Goal: Book appointment/travel/reservation

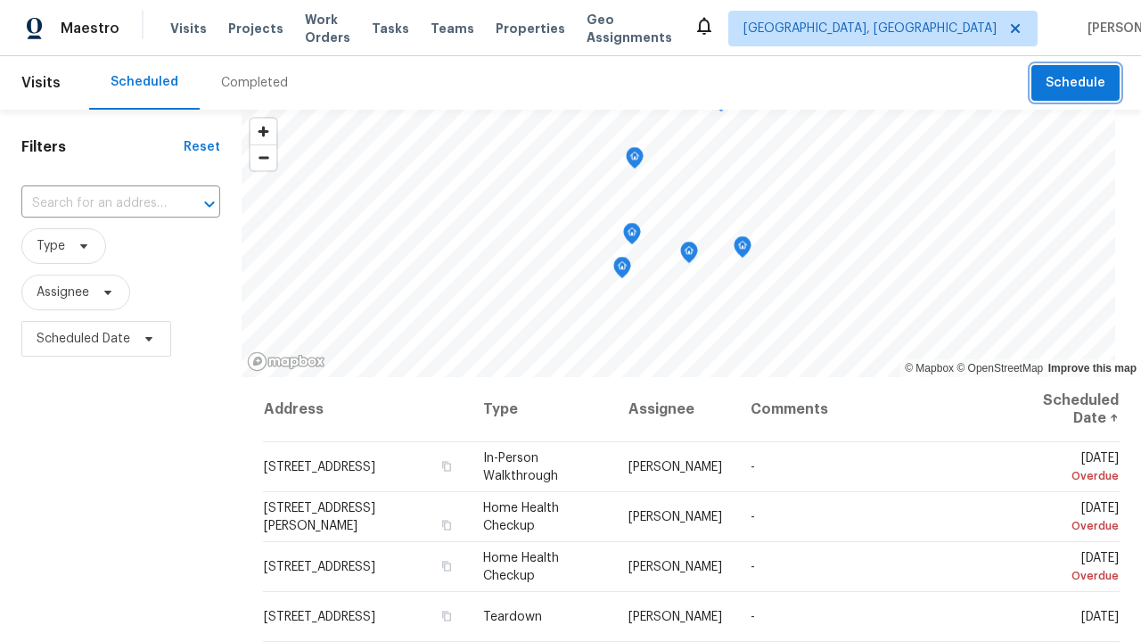
click at [1077, 74] on span "Schedule" at bounding box center [1075, 83] width 60 height 22
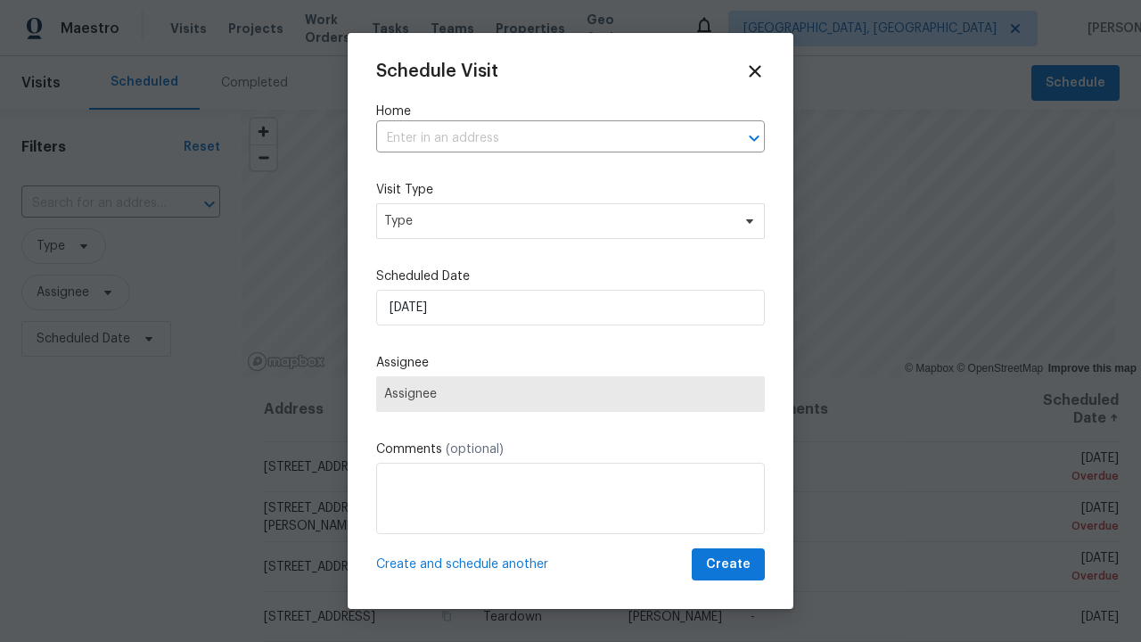
scroll to position [9, 0]
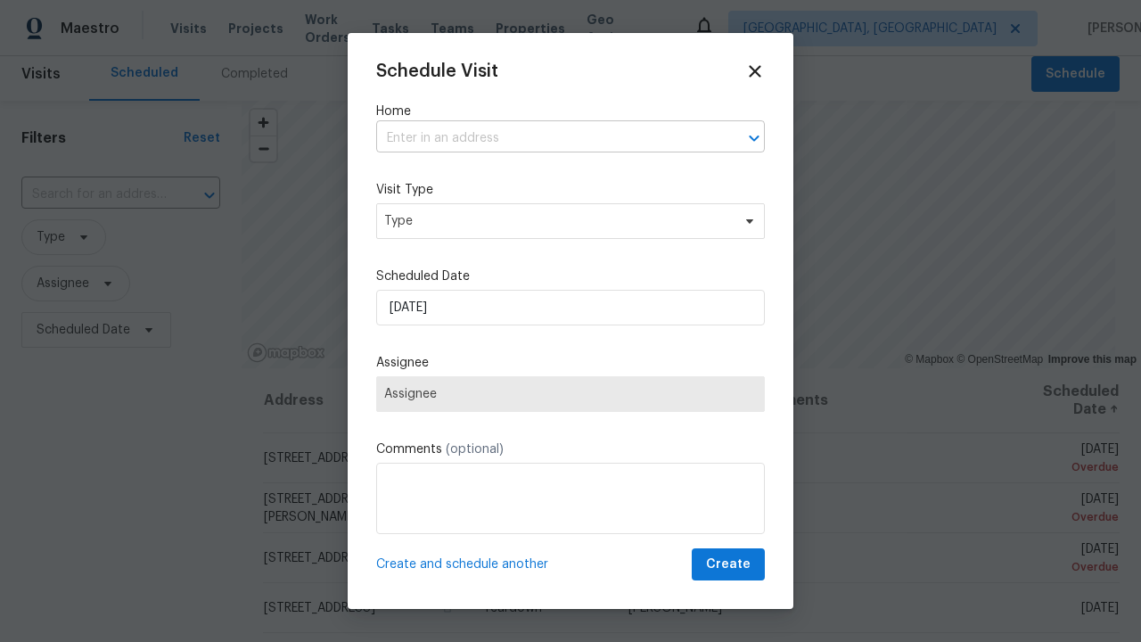
click at [545, 138] on input "text" at bounding box center [545, 139] width 339 height 28
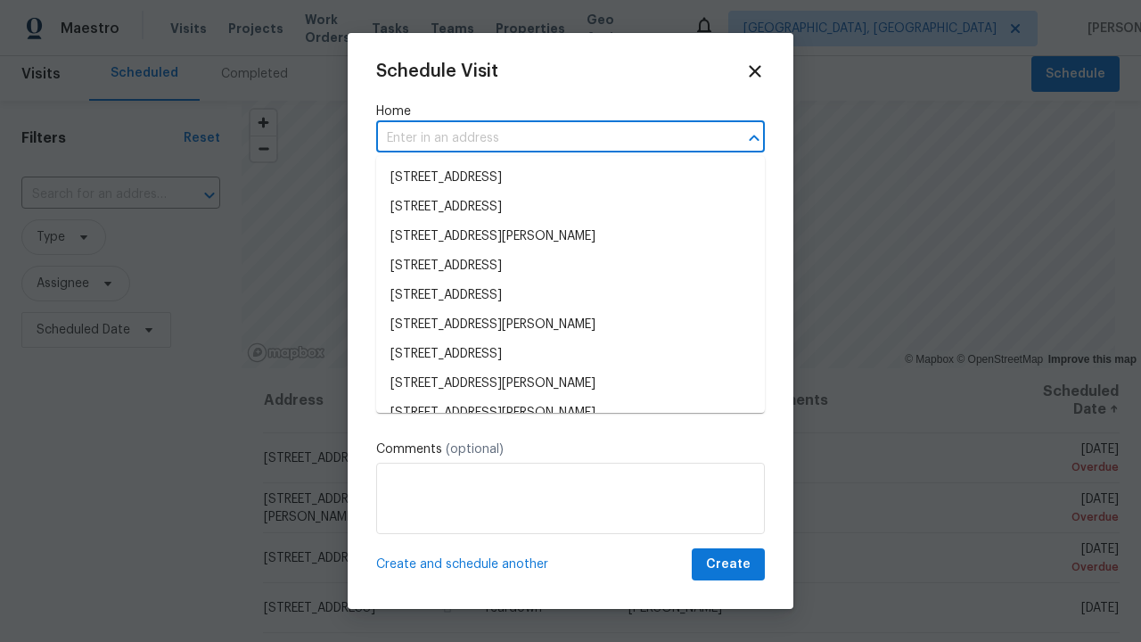
click at [570, 177] on li "[STREET_ADDRESS]" at bounding box center [570, 177] width 389 height 29
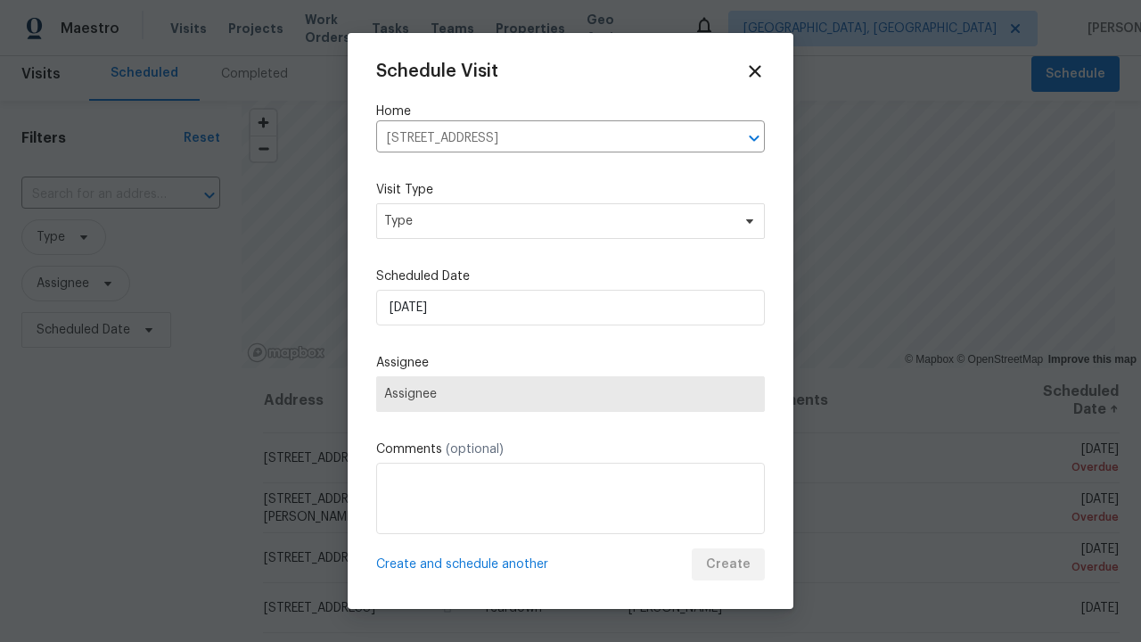
click at [570, 220] on span "Type" at bounding box center [557, 221] width 347 height 18
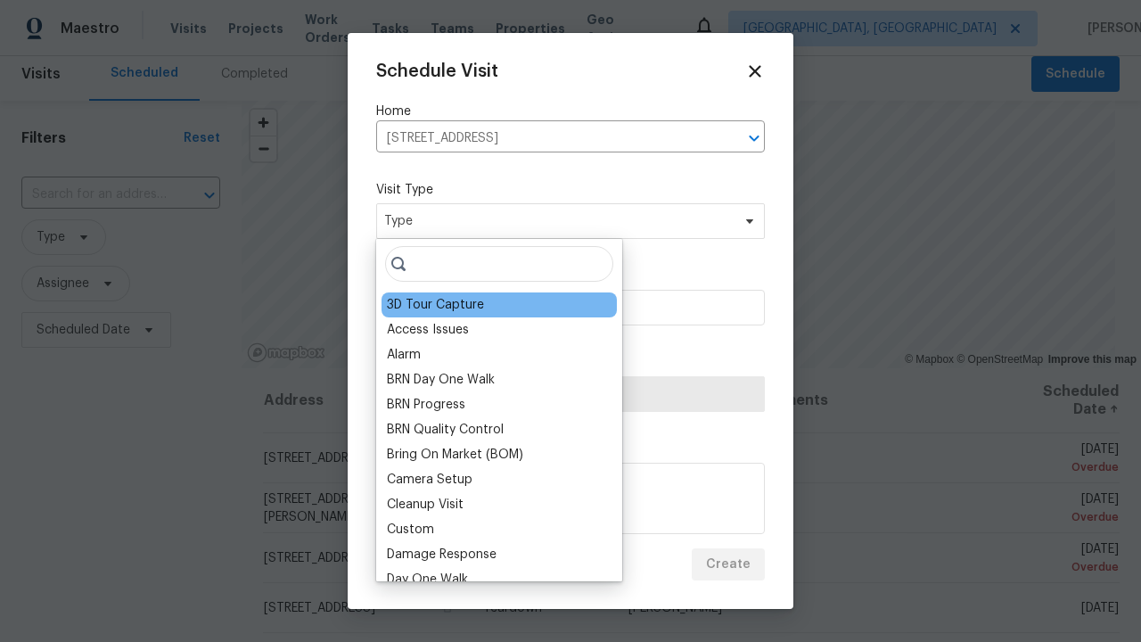
click at [473, 296] on div "3D Tour Capture" at bounding box center [435, 305] width 97 height 18
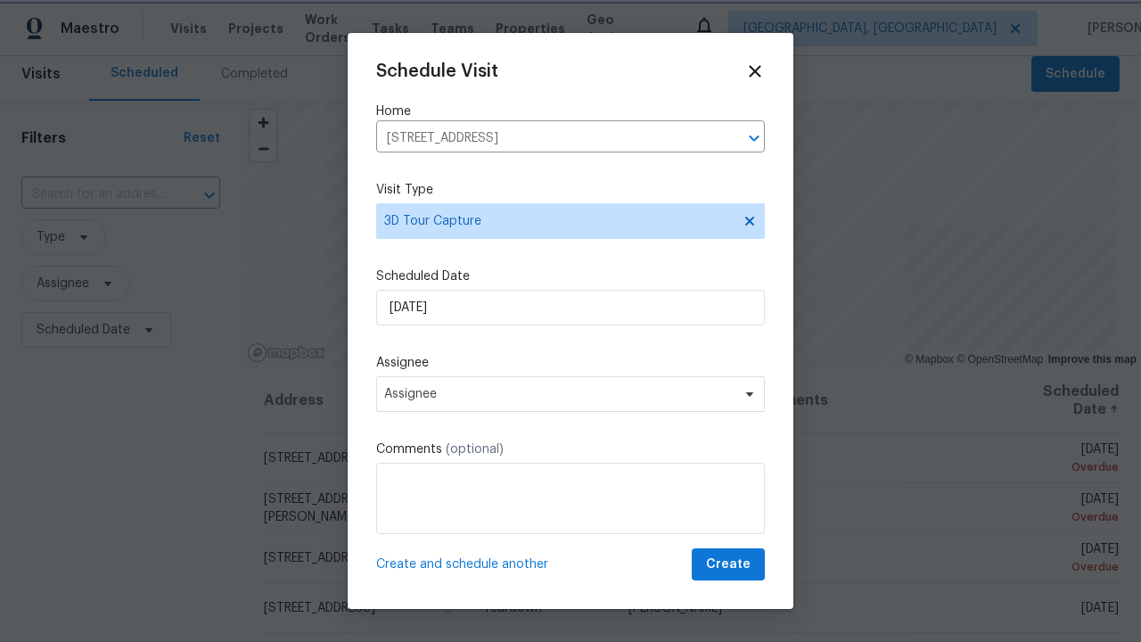
click at [570, 393] on span "Assignee" at bounding box center [558, 394] width 349 height 14
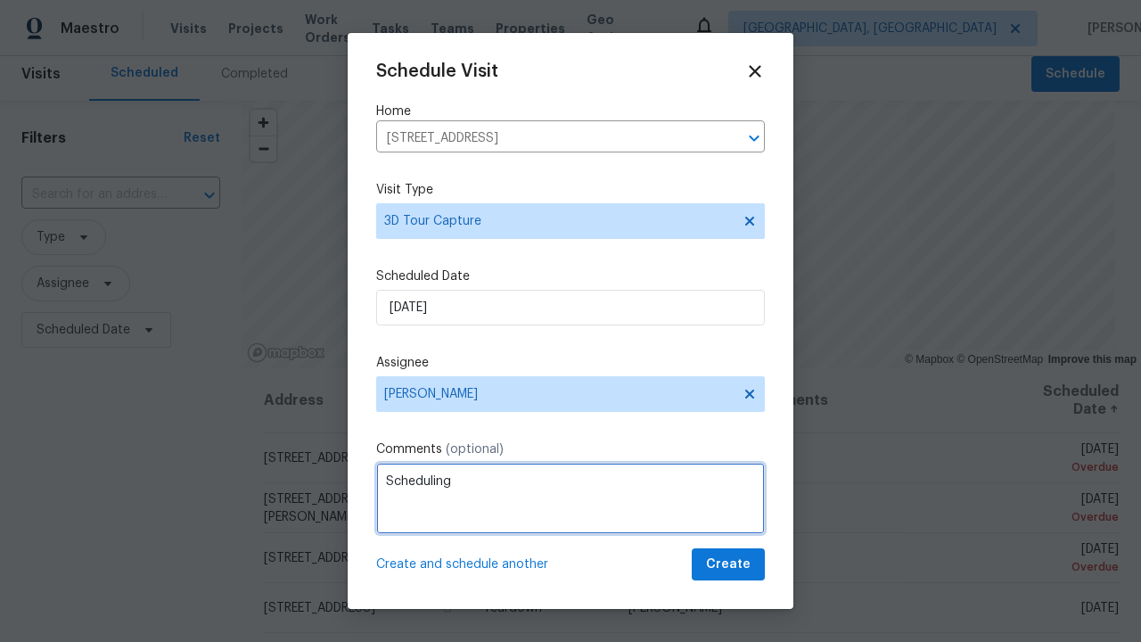
type textarea "Scheduling"
click at [730, 564] on span "Create" at bounding box center [728, 564] width 45 height 22
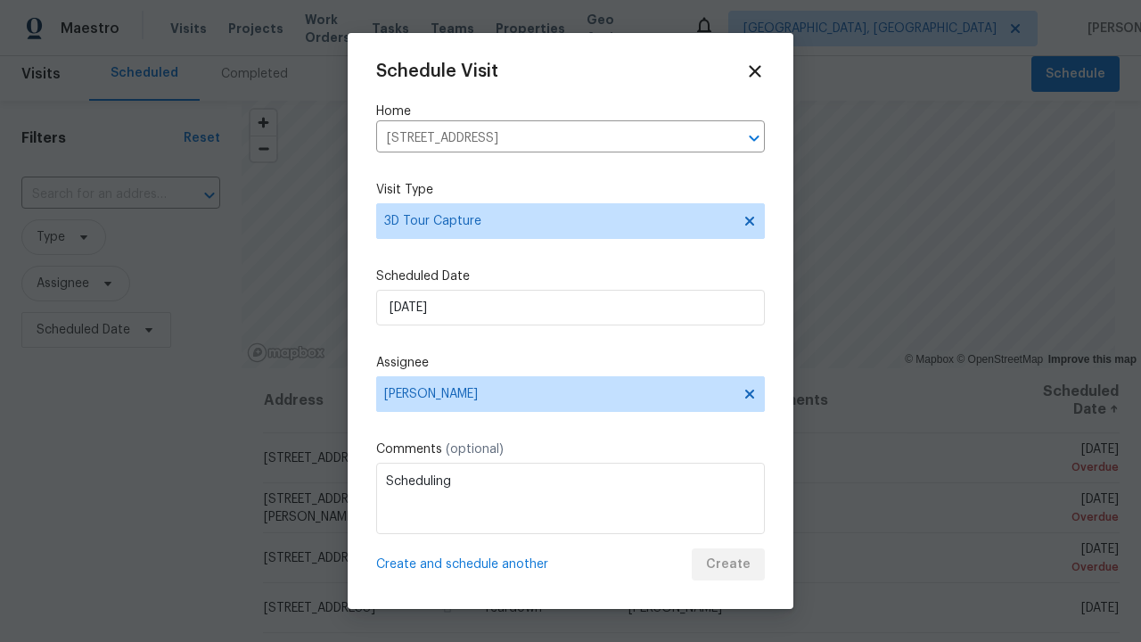
scroll to position [0, 0]
